Goal: Find specific page/section: Find specific page/section

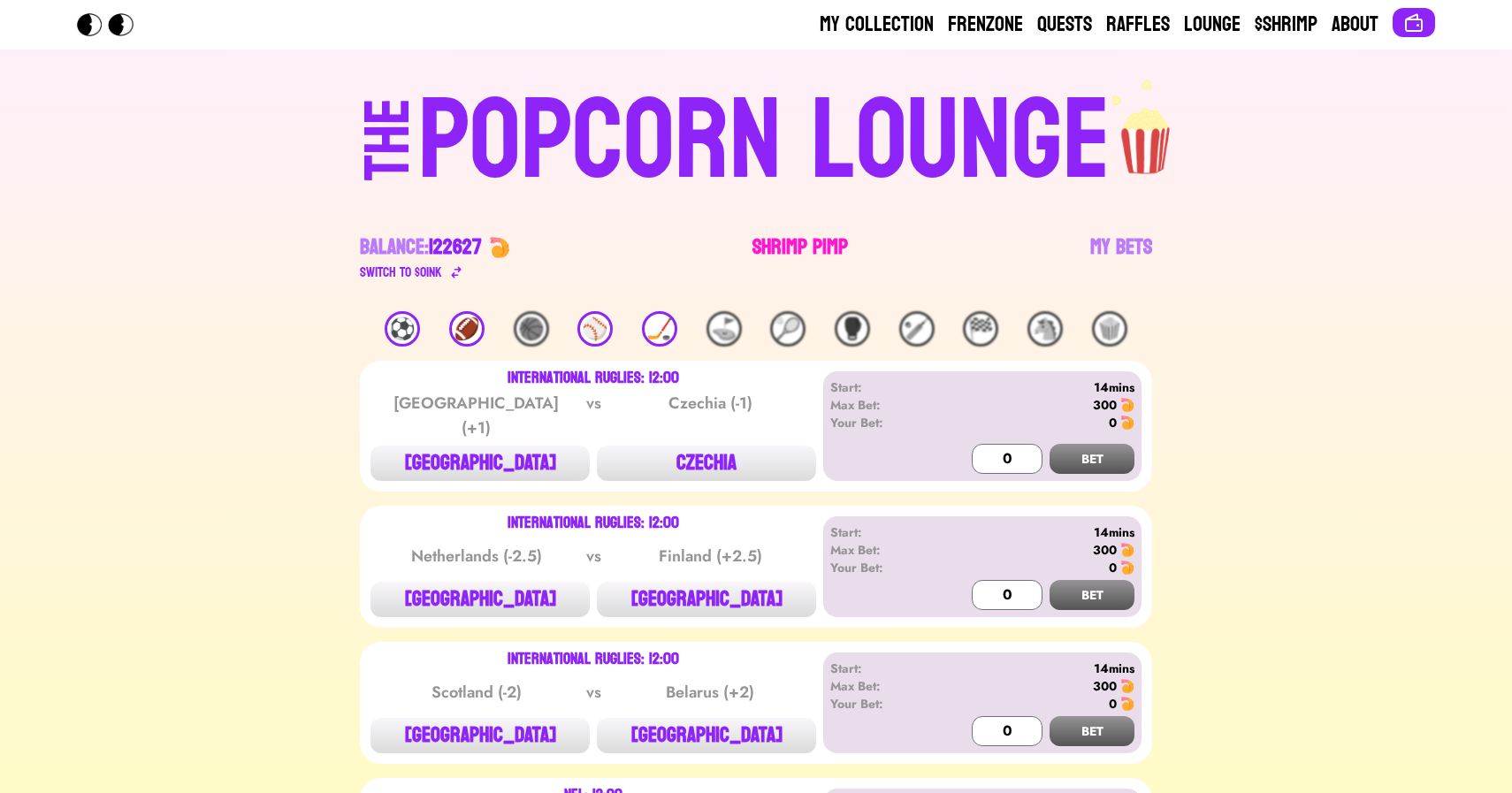
click at [785, 244] on link "Shrimp Pimp" at bounding box center [800, 258] width 96 height 49
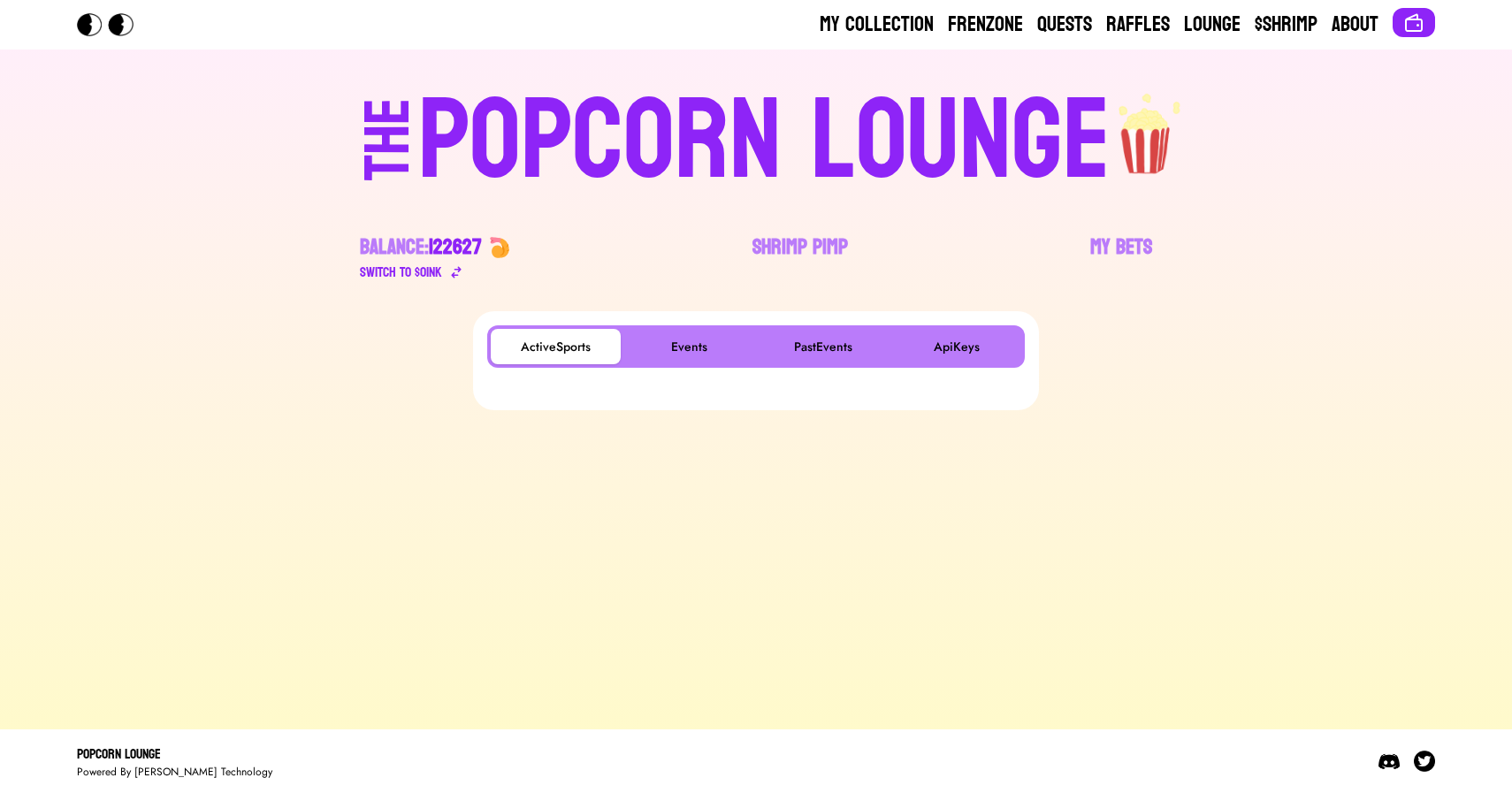
click at [699, 327] on div "ActiveSports Events PastEvents ApiKeys" at bounding box center [756, 347] width 537 height 42
click at [582, 121] on div "POPCORN LOUNGE" at bounding box center [764, 141] width 693 height 113
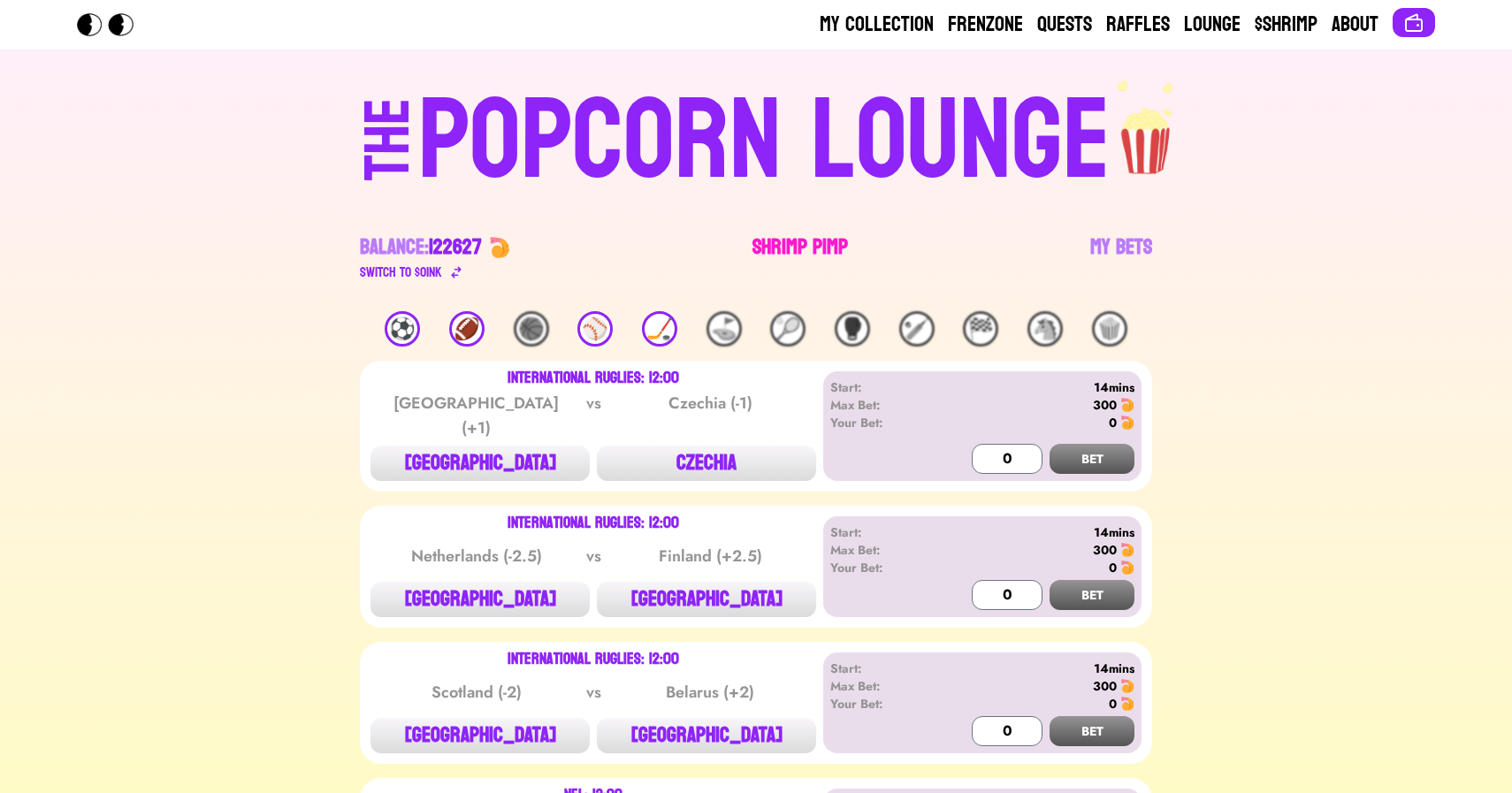
click at [789, 254] on link "Shrimp Pimp" at bounding box center [800, 258] width 96 height 49
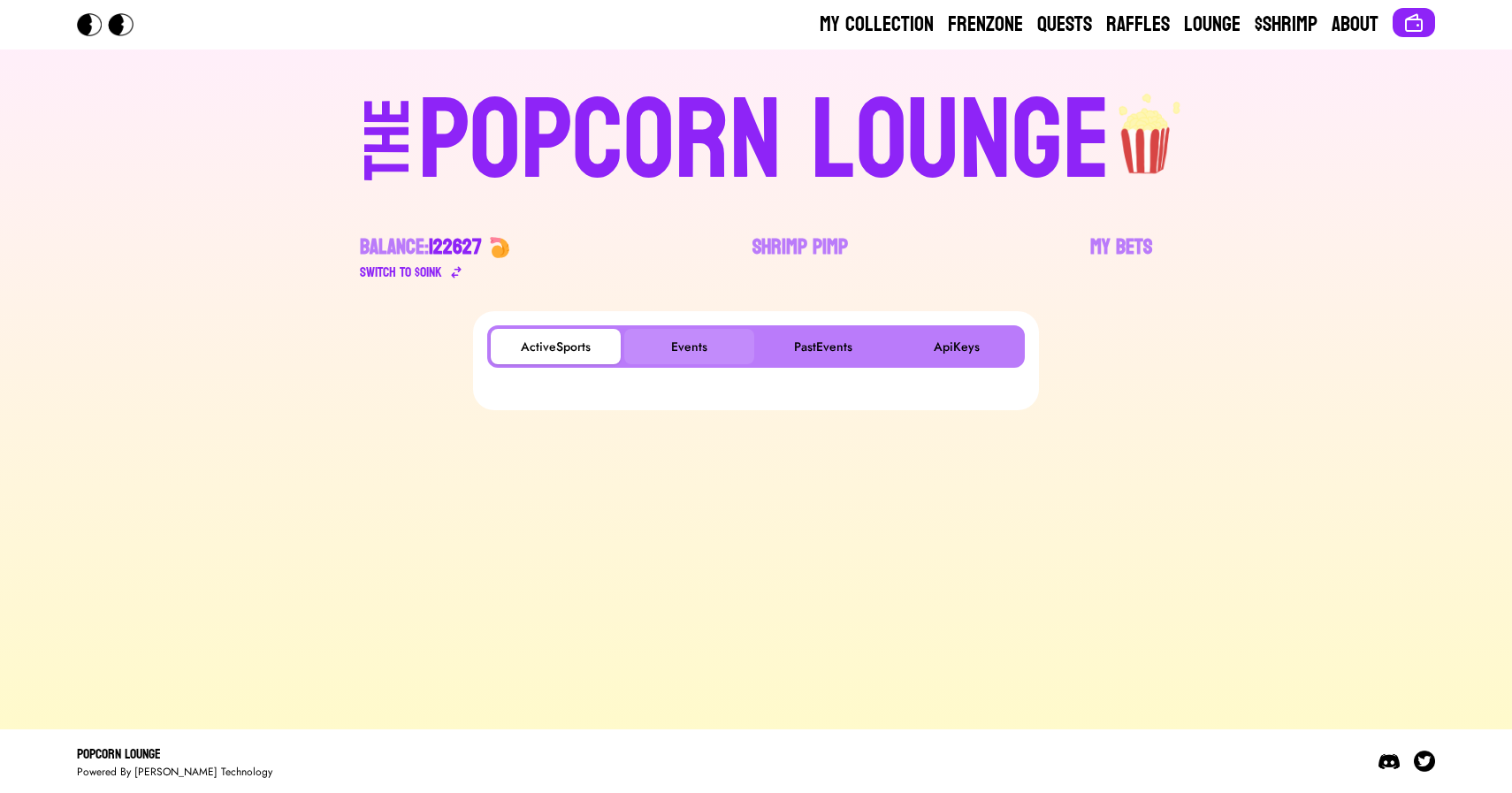
click at [674, 354] on button "Events" at bounding box center [689, 346] width 130 height 36
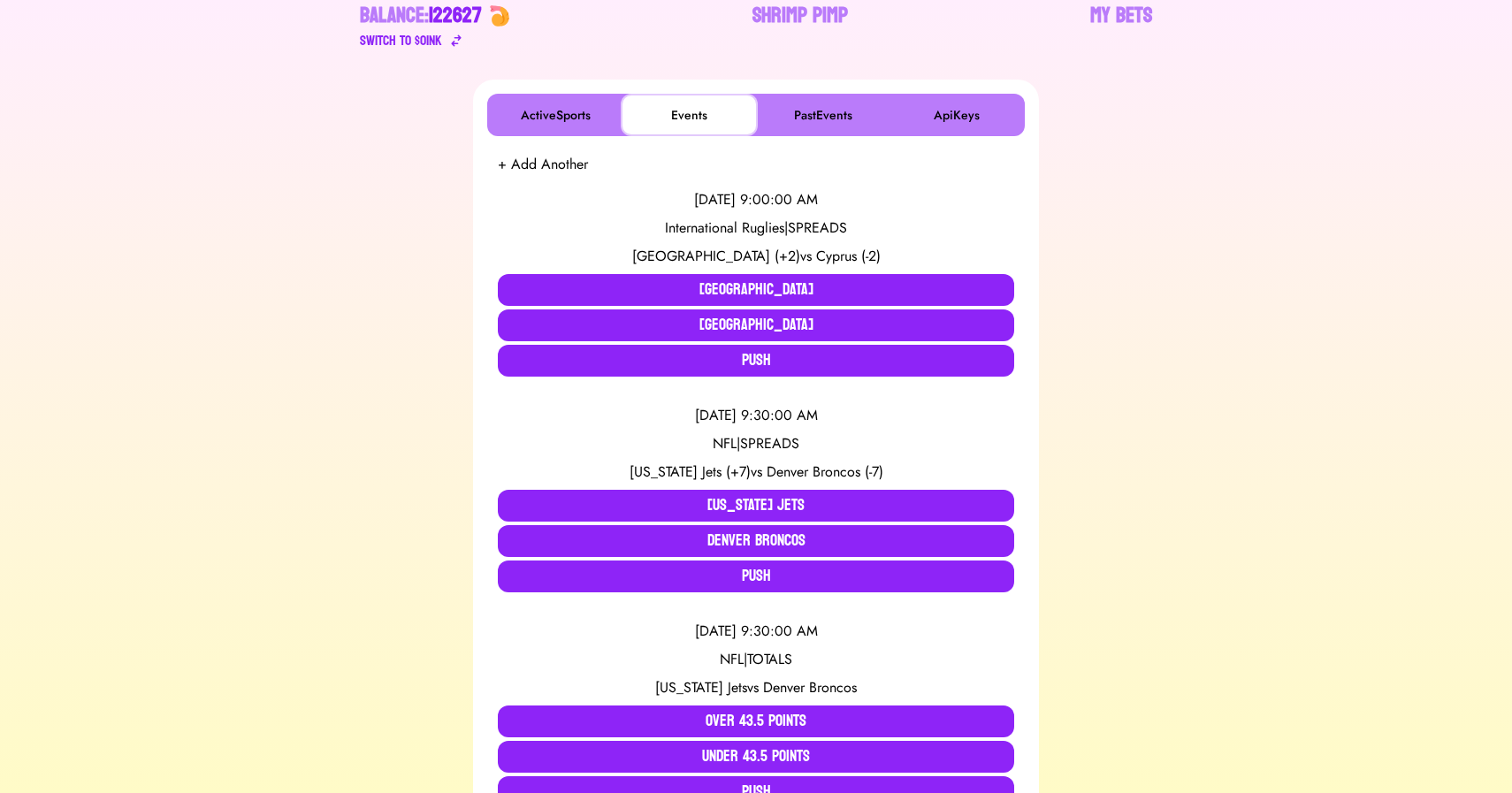
scroll to position [249, 0]
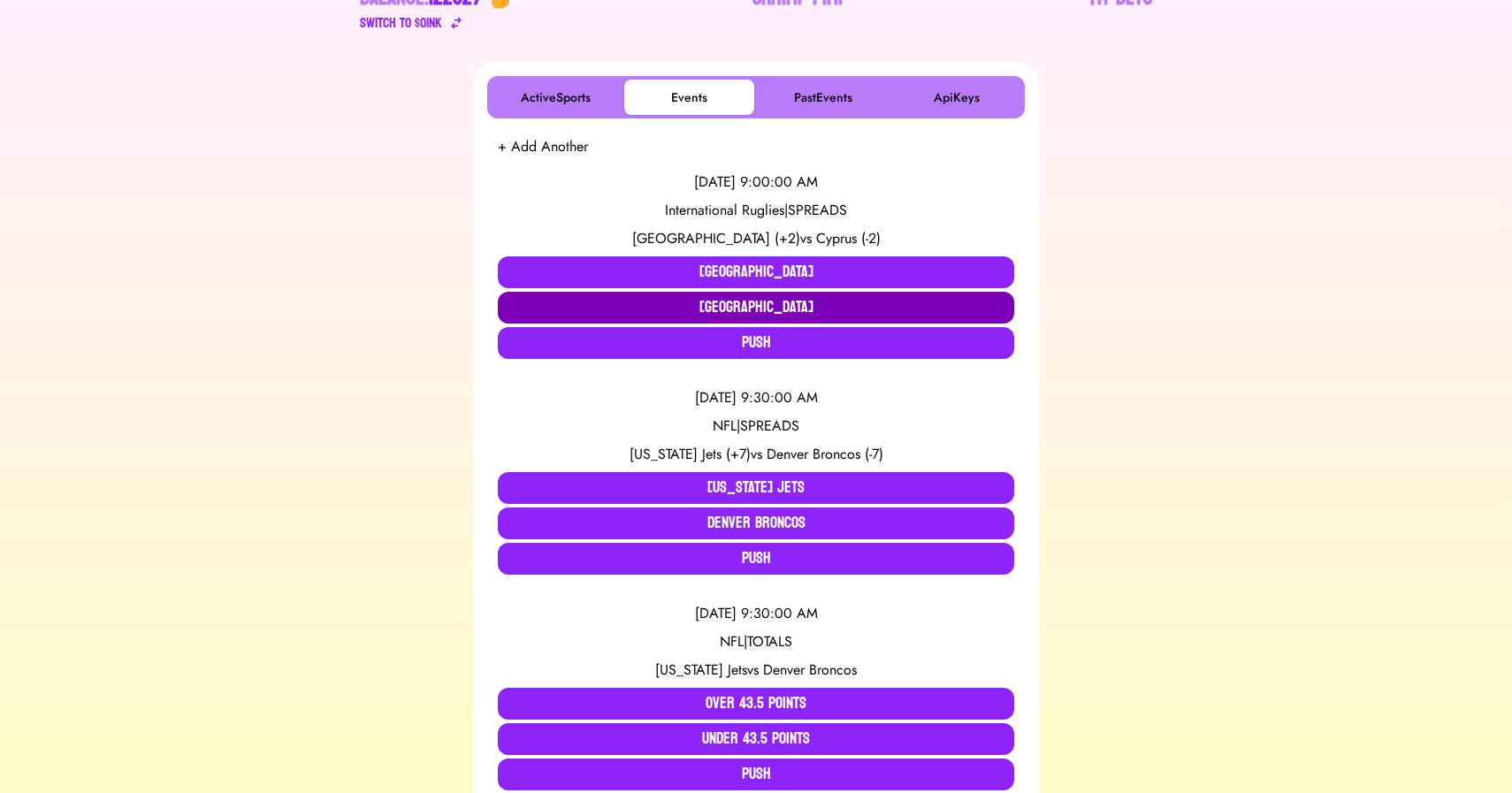
click at [737, 305] on button "[GEOGRAPHIC_DATA]" at bounding box center [756, 307] width 516 height 32
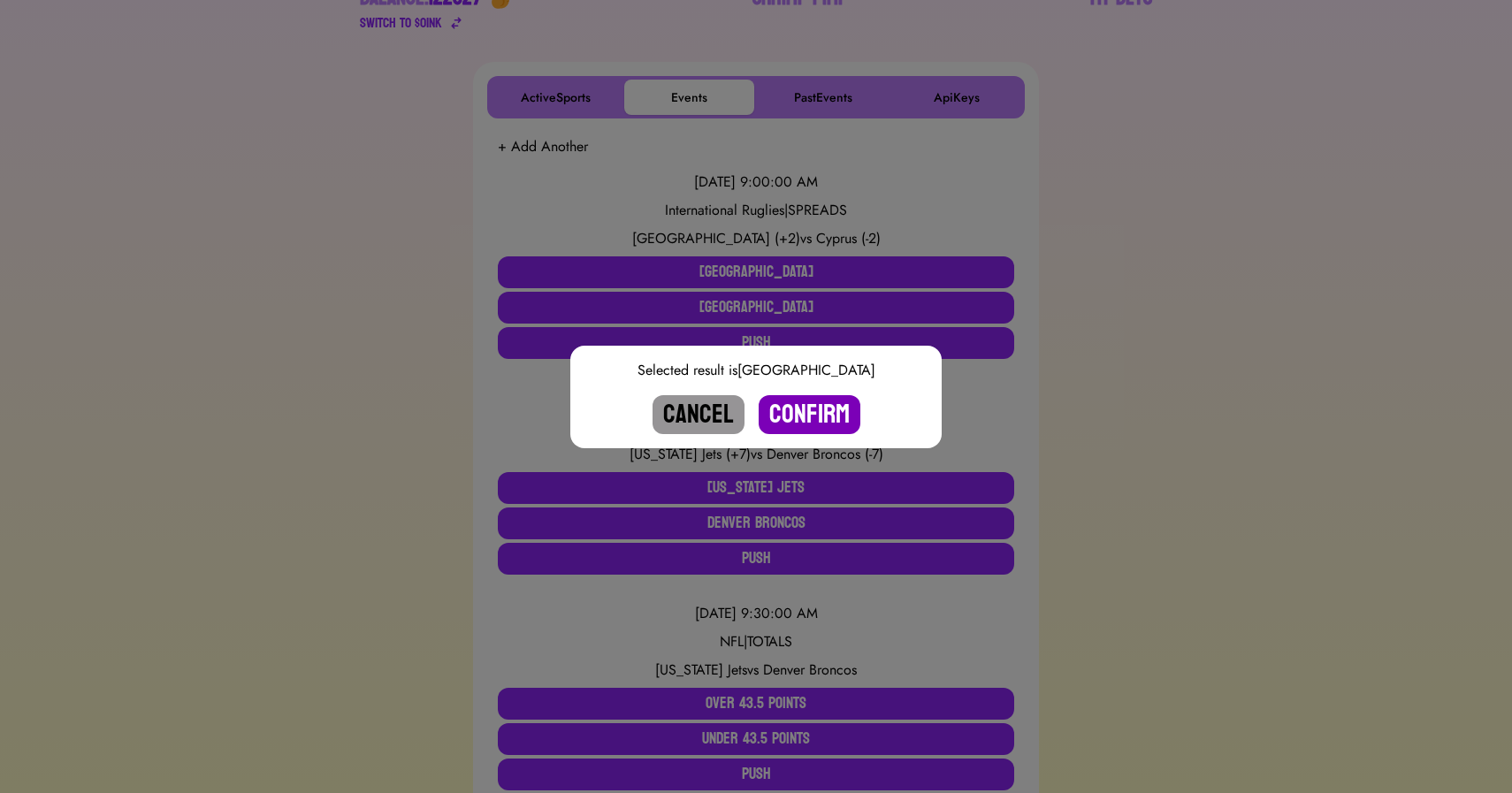
click at [810, 415] on button "Confirm" at bounding box center [809, 414] width 101 height 39
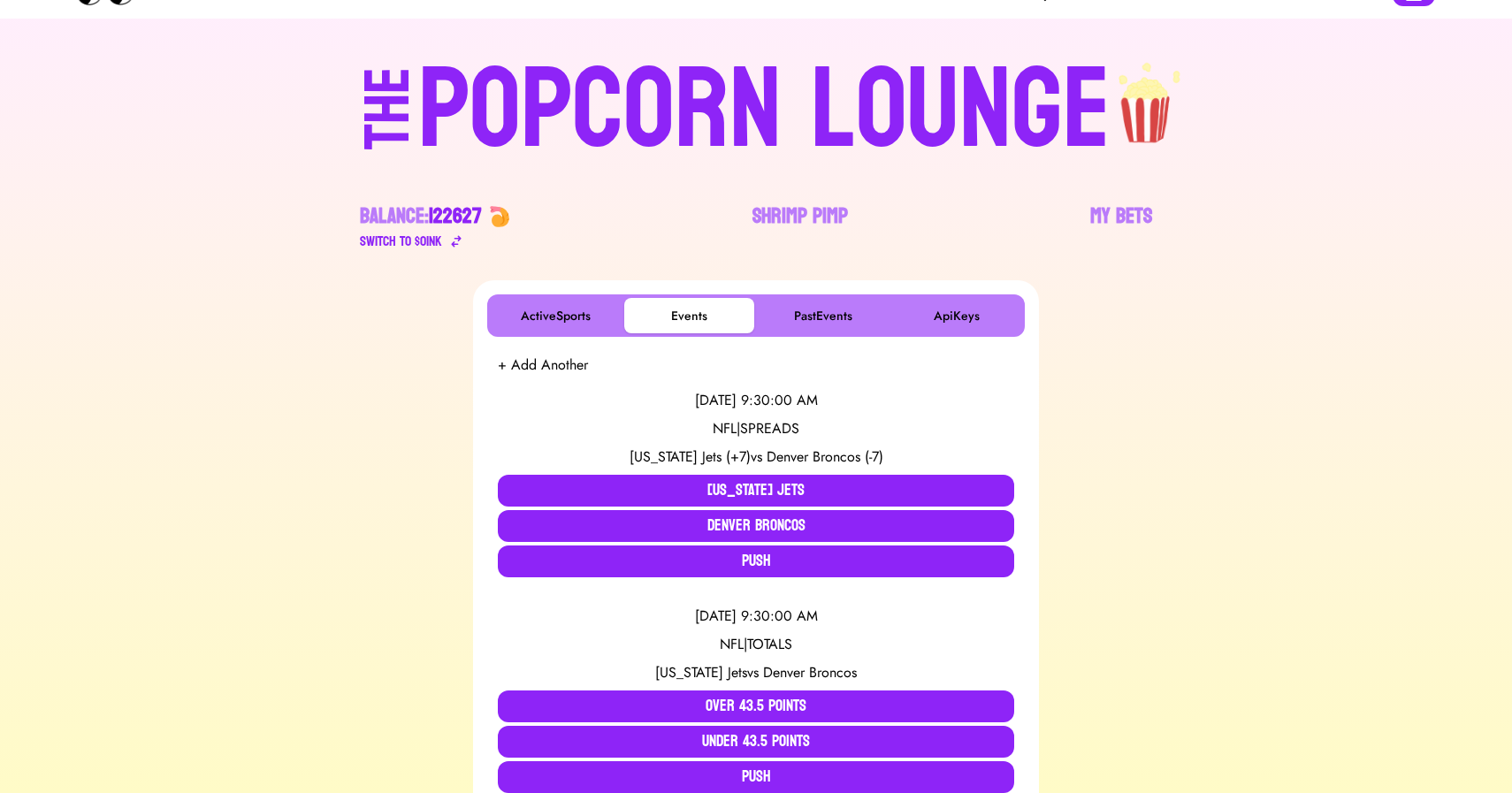
scroll to position [0, 0]
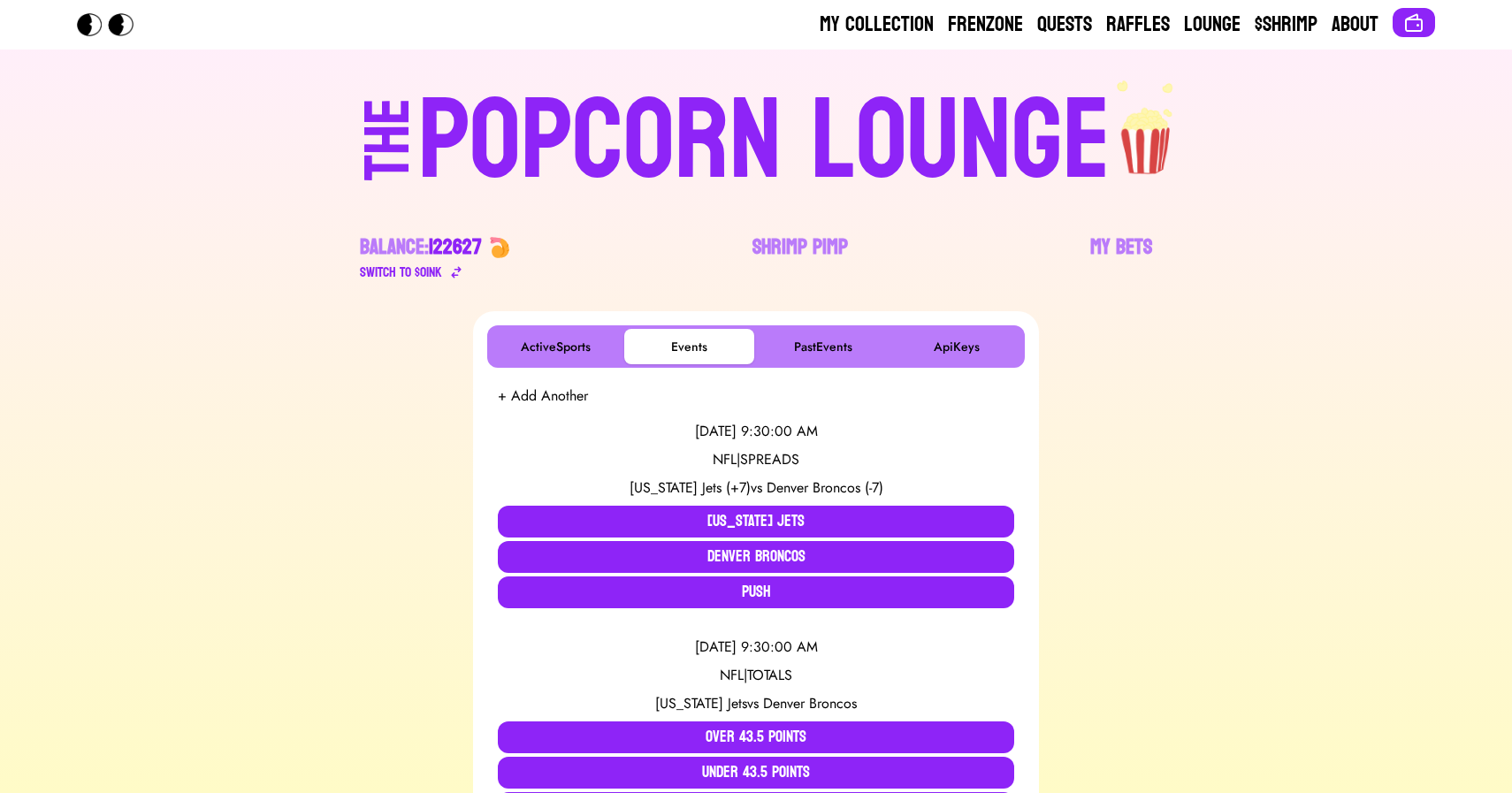
click at [713, 122] on div "POPCORN LOUNGE" at bounding box center [764, 141] width 693 height 113
